Goal: Task Accomplishment & Management: Manage account settings

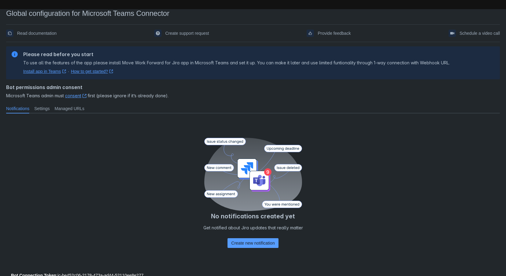
click at [48, 72] on link "Install app in Teams ﻿ , (opens new window)" at bounding box center [44, 71] width 43 height 6
click at [43, 107] on span "Settings" at bounding box center [42, 109] width 16 height 6
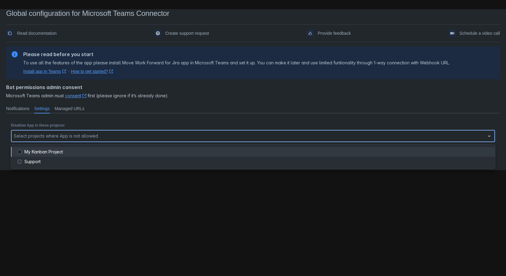
click at [131, 136] on div at bounding box center [248, 136] width 469 height 7
click at [19, 152] on span at bounding box center [19, 151] width 7 height 7
click at [24, 153] on div at bounding box center [20, 151] width 9 height 7
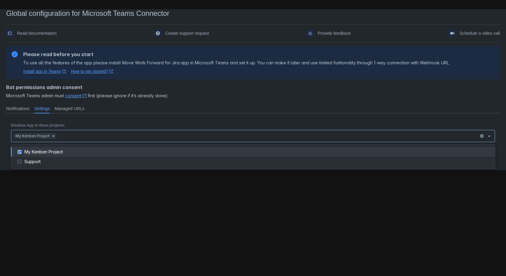
click at [157, 112] on div "Notifications Settings Managed URLs" at bounding box center [252, 109] width 496 height 10
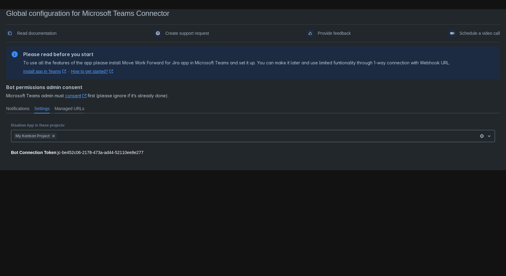
click at [80, 109] on span "Managed URLs" at bounding box center [70, 109] width 30 height 6
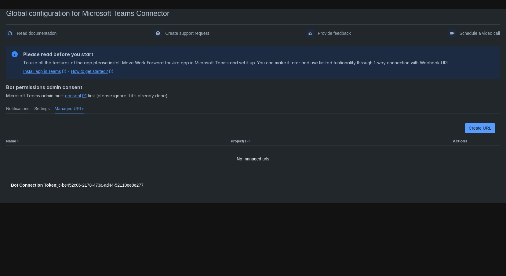
click at [16, 109] on span "Notifications" at bounding box center [17, 109] width 23 height 6
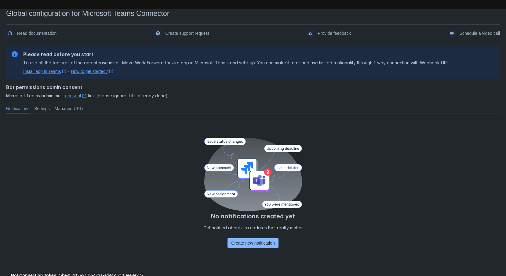
click at [258, 244] on span "Create new notification" at bounding box center [252, 244] width 43 height 10
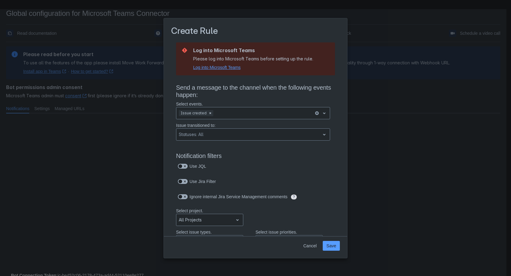
click at [213, 68] on span "Log into Microsoft Teams" at bounding box center [216, 67] width 47 height 6
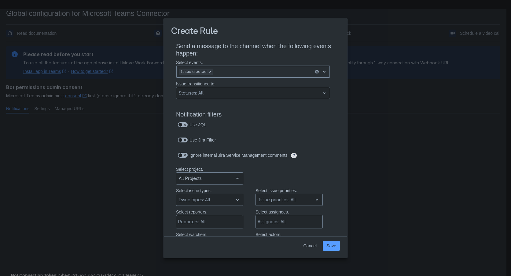
click at [320, 76] on div "Scrollable content" at bounding box center [324, 71] width 9 height 11
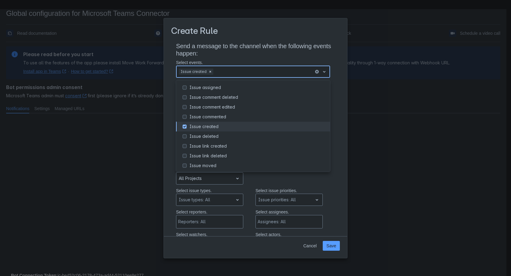
click at [183, 127] on span "Scrollable content" at bounding box center [184, 126] width 7 height 7
click at [184, 127] on span "Scrollable content" at bounding box center [184, 126] width 7 height 7
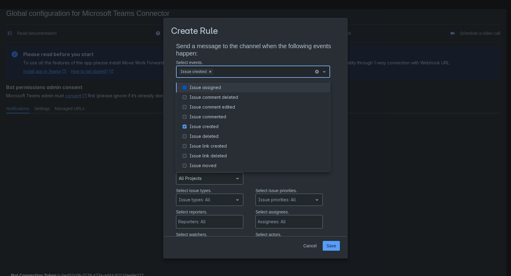
click at [186, 89] on span "Scrollable content" at bounding box center [184, 87] width 7 height 7
click at [187, 89] on span "Scrollable content" at bounding box center [184, 87] width 7 height 7
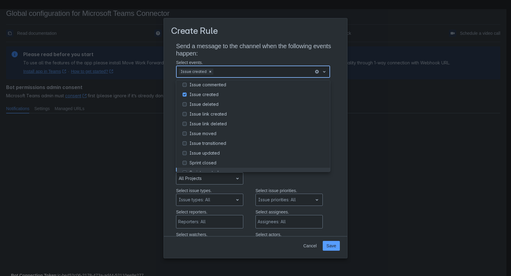
scroll to position [70, 0]
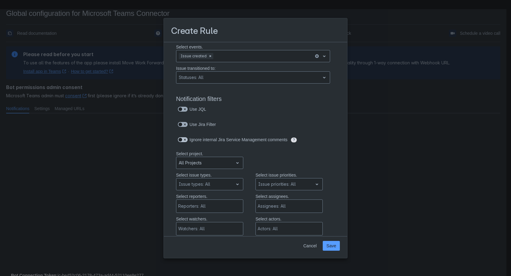
scroll to position [31, 0]
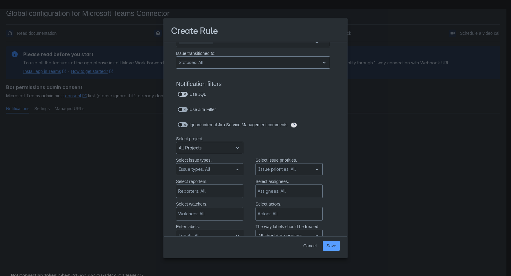
click at [187, 95] on span "Scrollable content" at bounding box center [184, 94] width 5 height 5
click at [182, 95] on input "Scrollable content" at bounding box center [180, 95] width 4 height 4
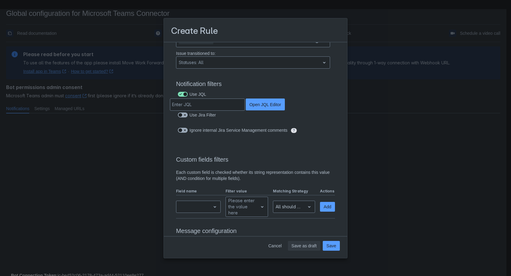
click at [185, 94] on span "Scrollable content" at bounding box center [184, 94] width 5 height 5
click at [182, 94] on input "Scrollable content" at bounding box center [180, 95] width 4 height 4
checkbox input "false"
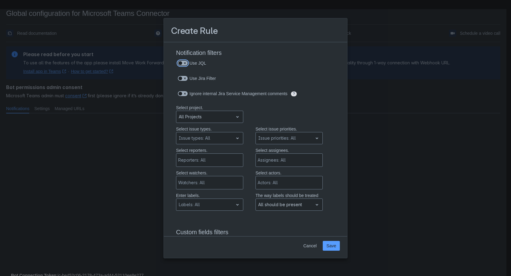
scroll to position [123, 0]
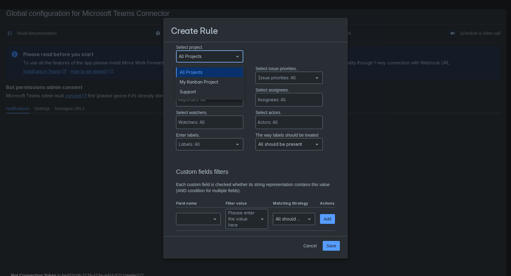
click at [219, 62] on div "All Projects" at bounding box center [209, 56] width 67 height 12
click at [185, 93] on div "Support" at bounding box center [209, 92] width 67 height 10
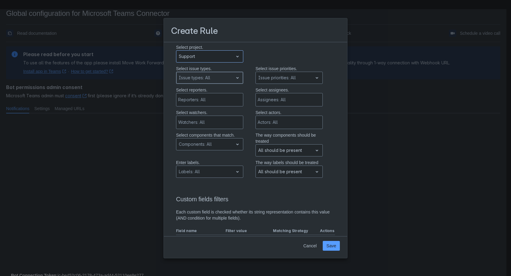
click at [216, 76] on div "Scrollable content" at bounding box center [205, 77] width 52 height 7
click at [212, 104] on div "Emailed request" at bounding box center [209, 104] width 67 height 10
click at [237, 101] on div "Reporters: All" at bounding box center [209, 99] width 67 height 13
click at [223, 118] on div "No options" at bounding box center [209, 117] width 67 height 11
click at [228, 145] on div "Scrollable content" at bounding box center [205, 144] width 52 height 7
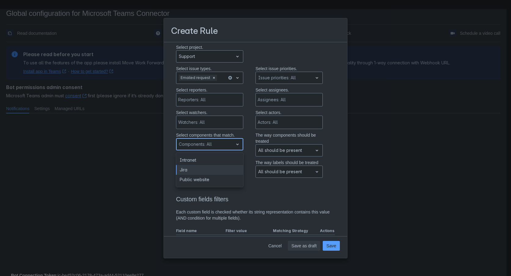
click at [200, 169] on div "Jira" at bounding box center [209, 170] width 67 height 10
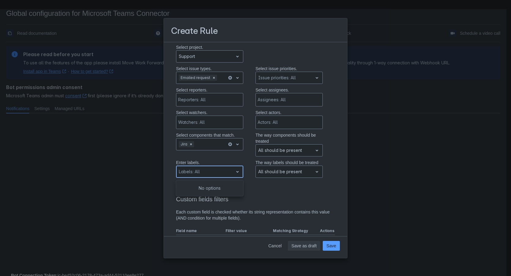
drag, startPoint x: 228, startPoint y: 169, endPoint x: 200, endPoint y: 167, distance: 27.9
click at [228, 169] on div "Scrollable content" at bounding box center [205, 171] width 52 height 7
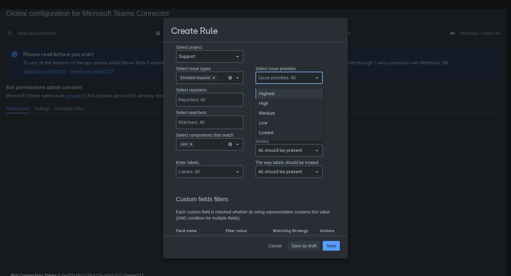
click at [308, 79] on div "Issue priorities: All" at bounding box center [288, 78] width 67 height 12
click at [333, 108] on div "Send a message to the channel when the following events happen: Select events. …" at bounding box center [255, 227] width 169 height 615
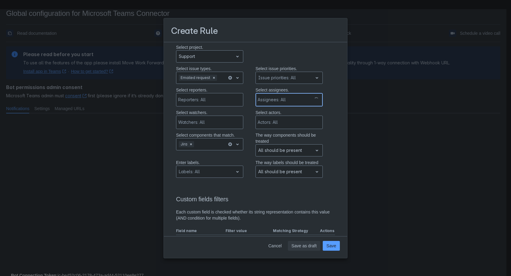
click at [289, 102] on div "Scrollable content" at bounding box center [284, 100] width 52 height 6
click at [329, 113] on div "Select watchers. Watchers: All Select actors. Actors: All" at bounding box center [249, 121] width 171 height 23
click at [301, 119] on div "Actors: All" at bounding box center [288, 122] width 65 height 12
click at [306, 151] on div "All should be present" at bounding box center [284, 151] width 57 height 10
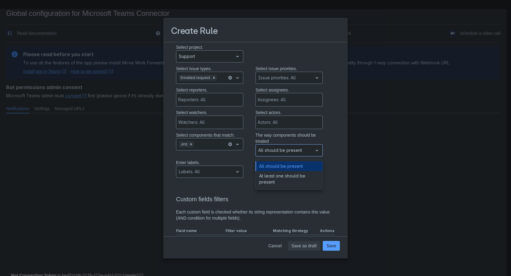
drag, startPoint x: 324, startPoint y: 154, endPoint x: 327, endPoint y: 156, distance: 3.6
click at [324, 155] on div "Select components that match. , multiple selections available, Jira The way com…" at bounding box center [249, 145] width 171 height 27
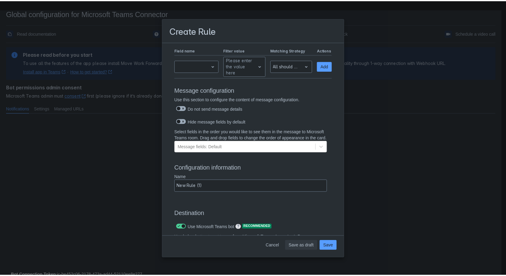
scroll to position [427, 0]
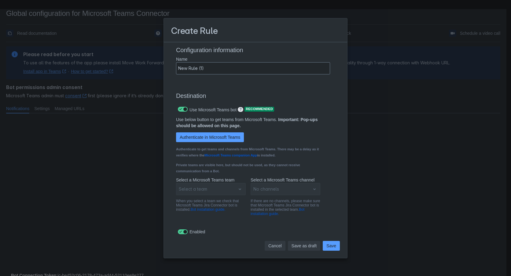
click at [277, 244] on span "Cancel" at bounding box center [274, 246] width 13 height 10
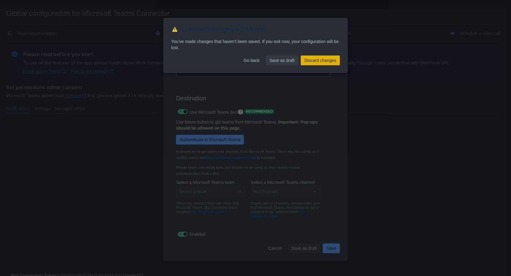
click at [307, 61] on span "Discard changes" at bounding box center [320, 61] width 32 height 10
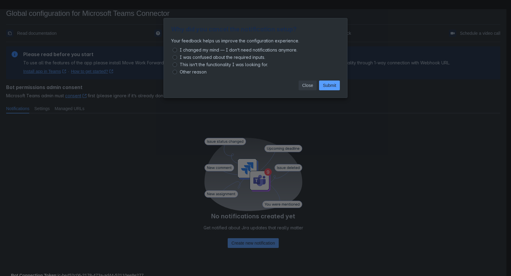
click at [304, 83] on span "Close" at bounding box center [307, 86] width 11 height 10
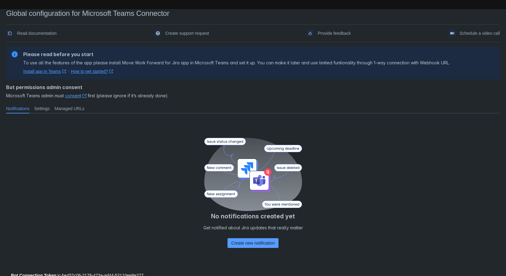
click at [259, 177] on icon at bounding box center [260, 177] width 4 height 4
click at [268, 172] on circle at bounding box center [267, 172] width 7 height 7
click at [49, 106] on span "Settings" at bounding box center [42, 109] width 16 height 6
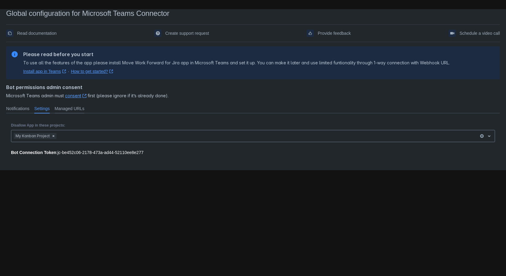
click at [71, 111] on span "Managed URLs" at bounding box center [70, 109] width 30 height 6
